Goal: Task Accomplishment & Management: Manage account settings

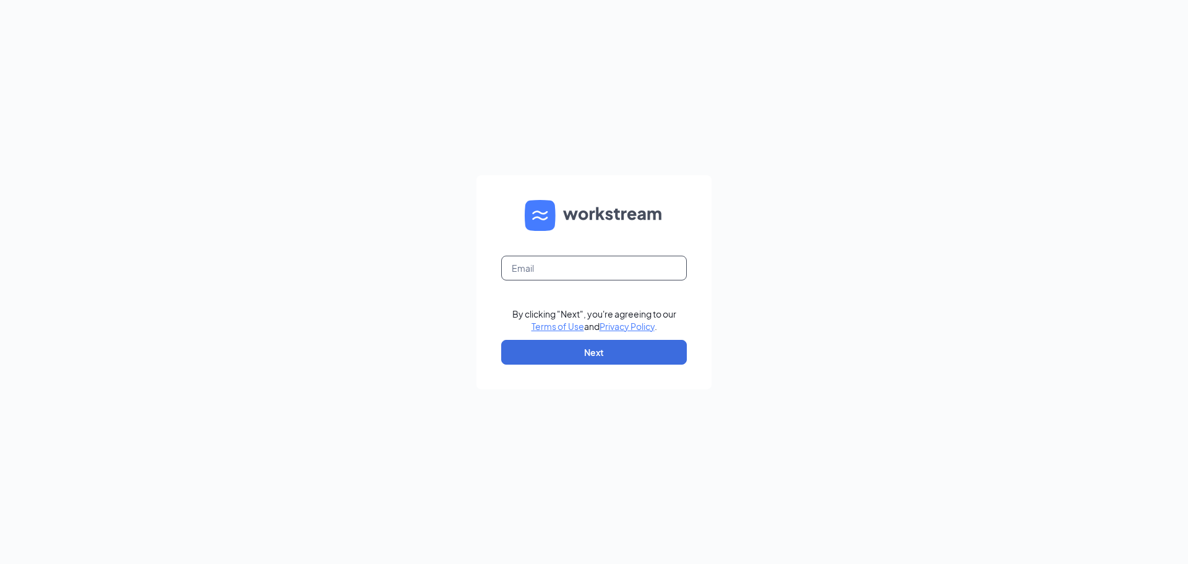
click at [586, 272] on input "text" at bounding box center [594, 268] width 186 height 25
type input "[EMAIL_ADDRESS][DOMAIN_NAME]"
click at [611, 348] on button "Next" at bounding box center [594, 352] width 186 height 25
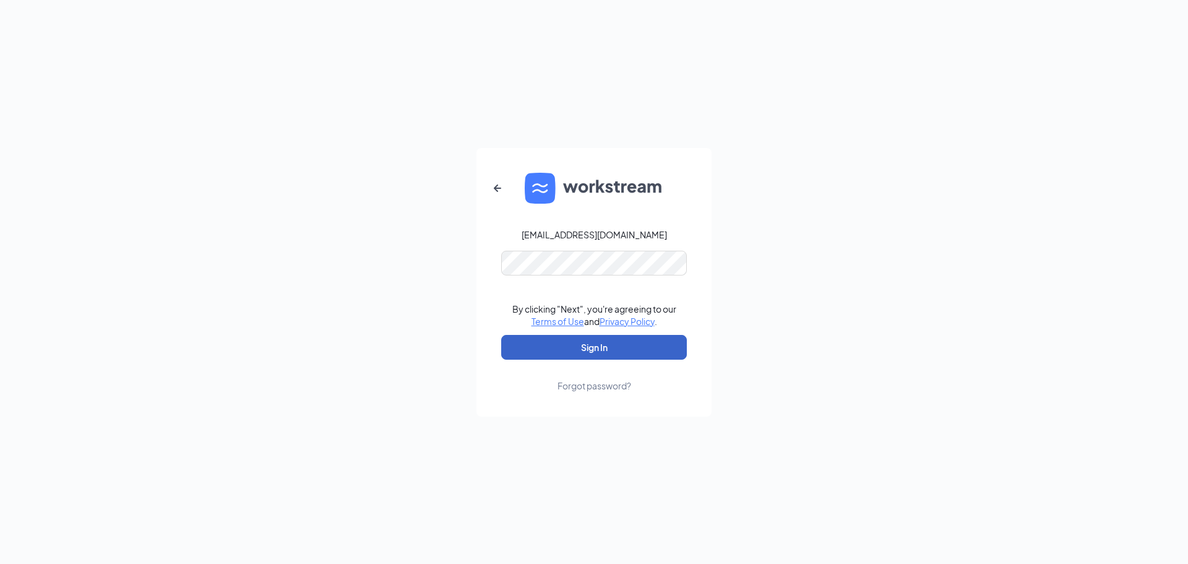
click at [618, 345] on button "Sign In" at bounding box center [594, 347] width 186 height 25
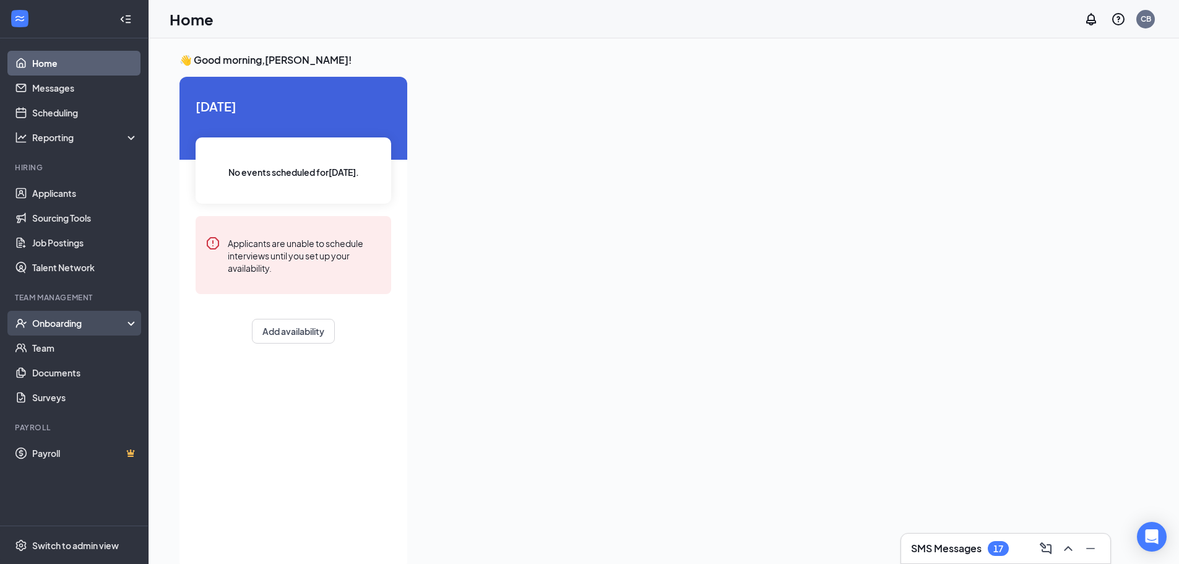
click at [69, 319] on div "Onboarding" at bounding box center [79, 323] width 95 height 12
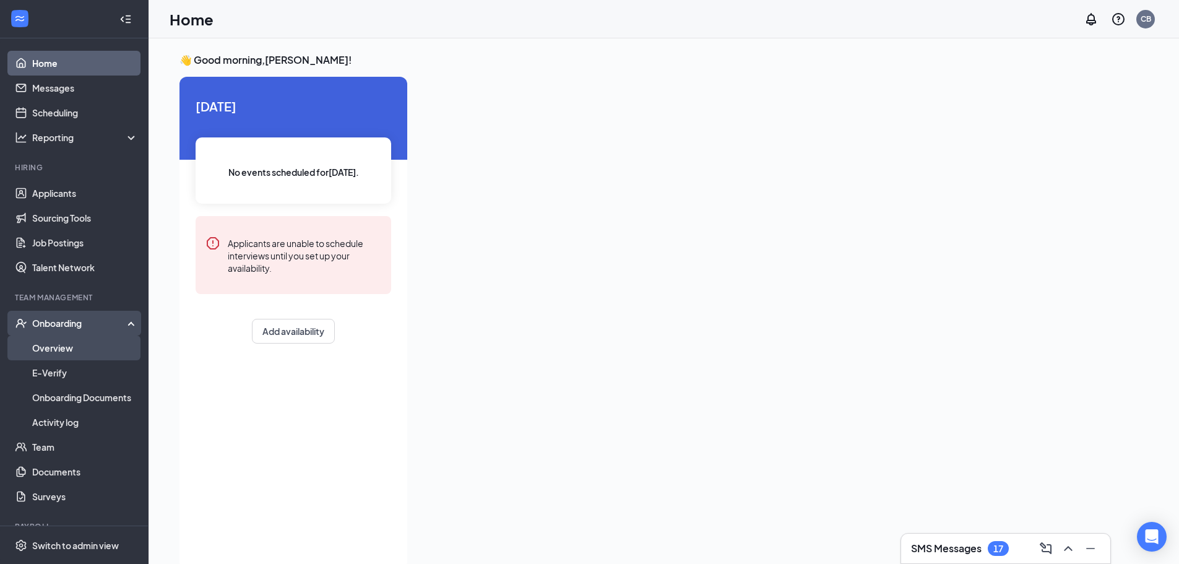
click at [69, 351] on link "Overview" at bounding box center [85, 347] width 106 height 25
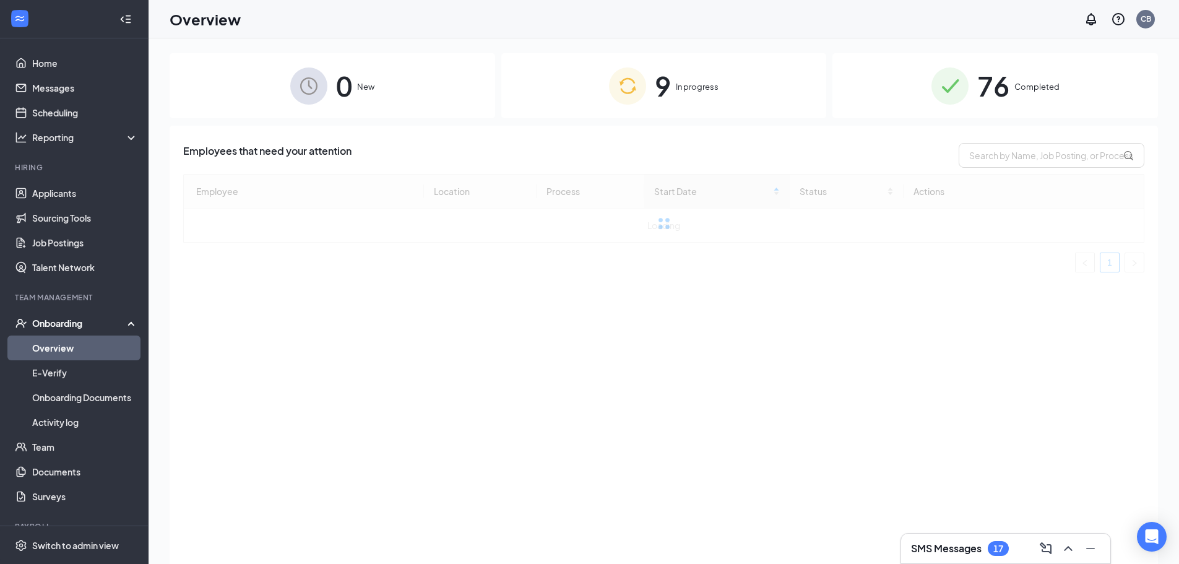
click at [674, 97] on div "9 In progress" at bounding box center [663, 85] width 325 height 65
